Goal: Information Seeking & Learning: Learn about a topic

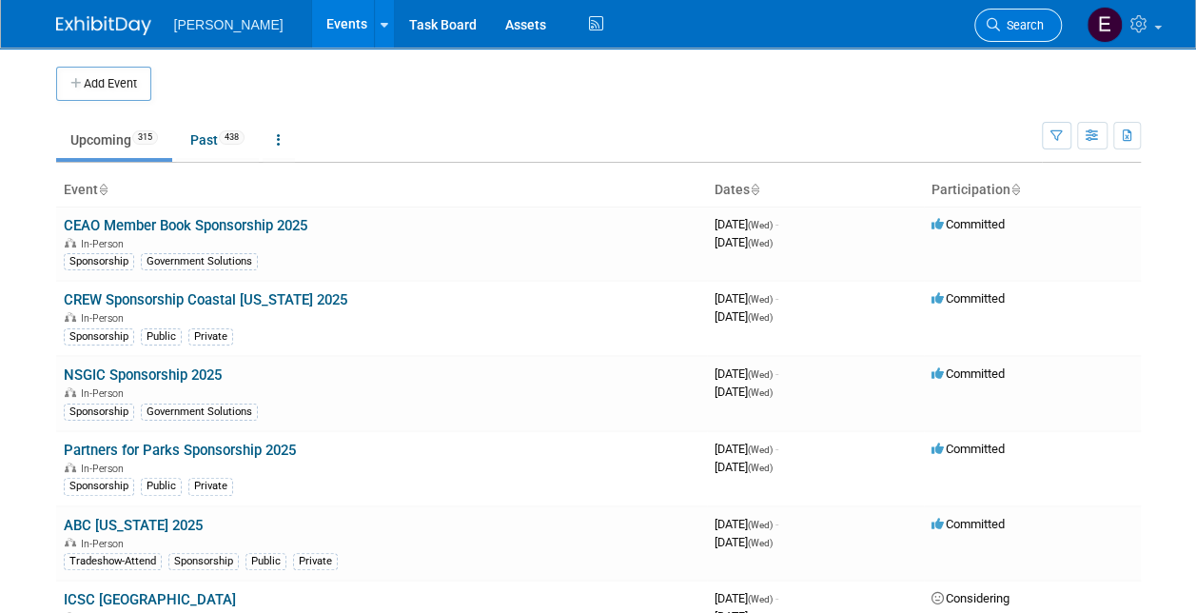
click at [1037, 17] on link "Search" at bounding box center [1018, 25] width 88 height 33
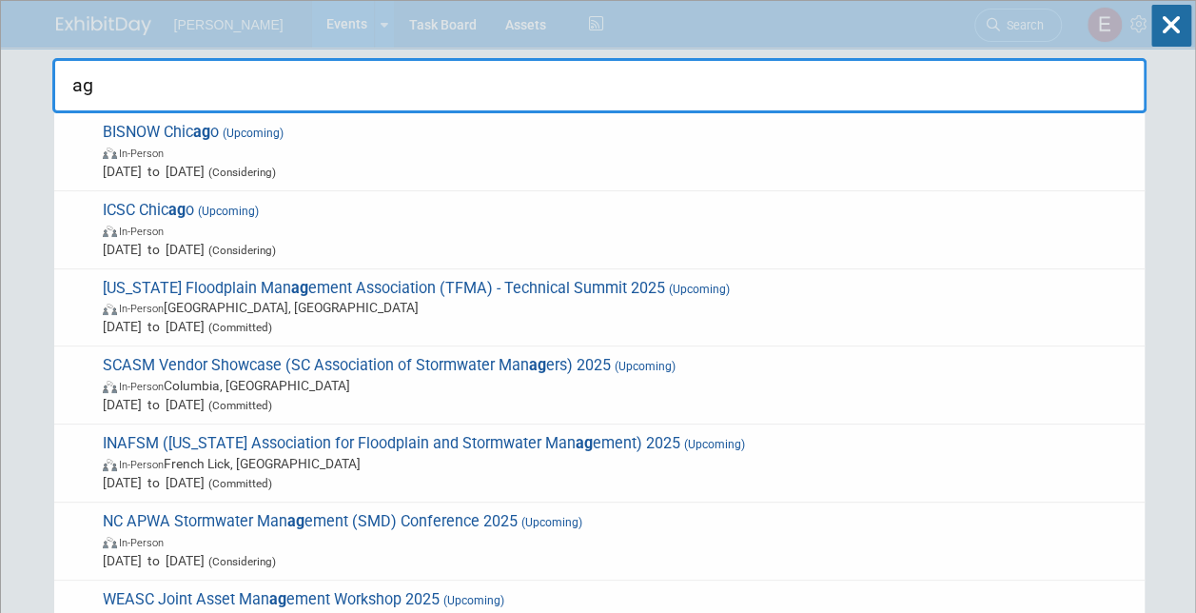
type input "a"
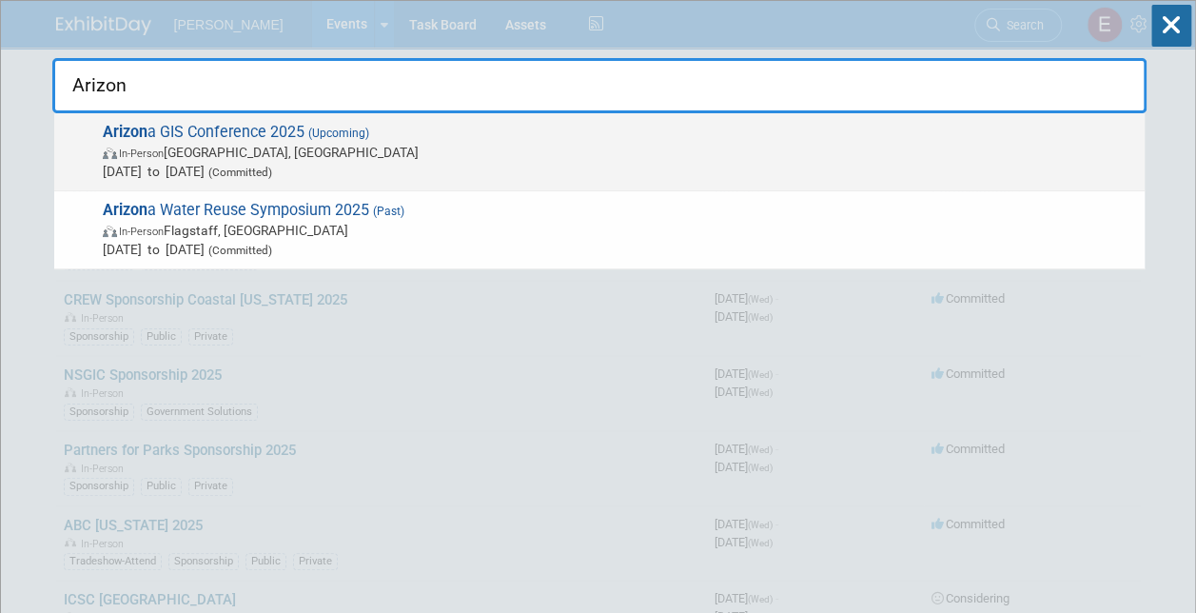
type input "Arizon"
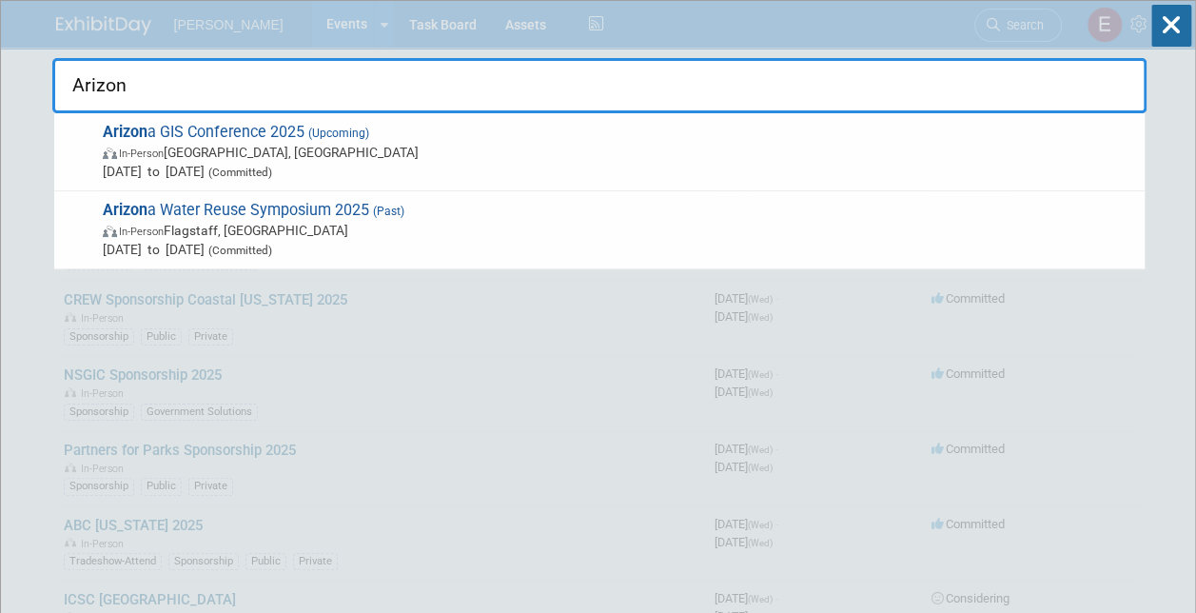
click at [280, 137] on span "Arizon a GIS Conference 2025 (Upcoming) In-Person [GEOGRAPHIC_DATA], [GEOGRAPHI…" at bounding box center [616, 152] width 1038 height 58
